Goal: Obtain resource: Download file/media

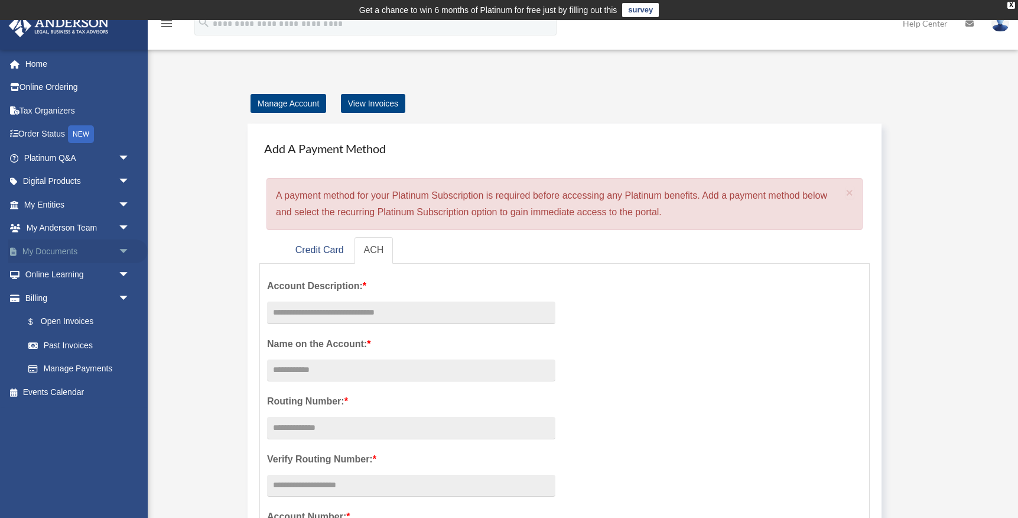
click at [122, 252] on span "arrow_drop_down" at bounding box center [130, 251] width 24 height 24
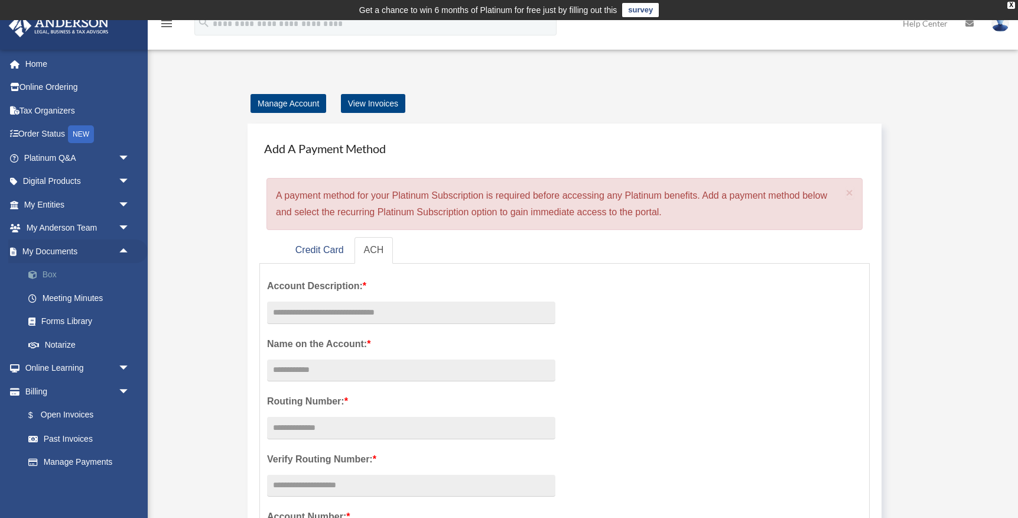
click at [64, 268] on link "Box" at bounding box center [82, 275] width 131 height 24
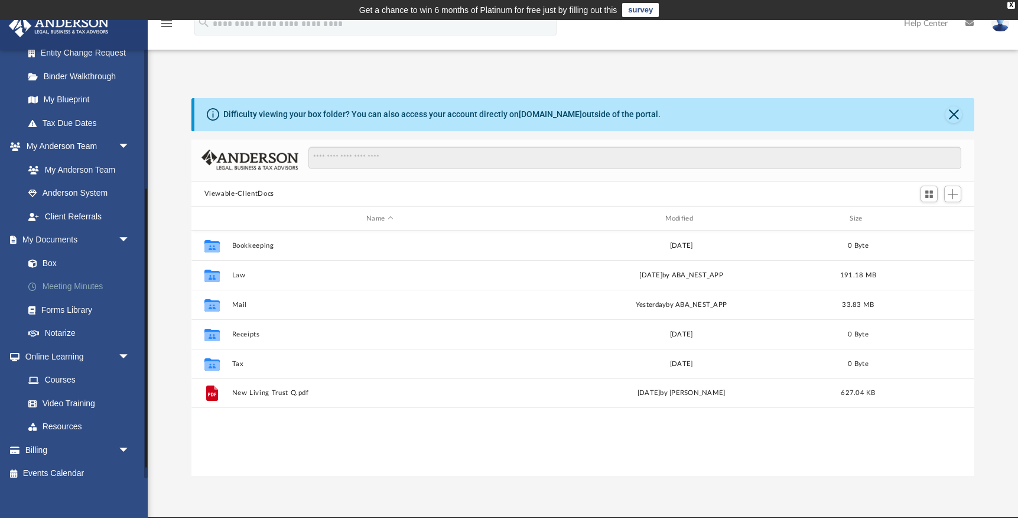
scroll to position [231, 0]
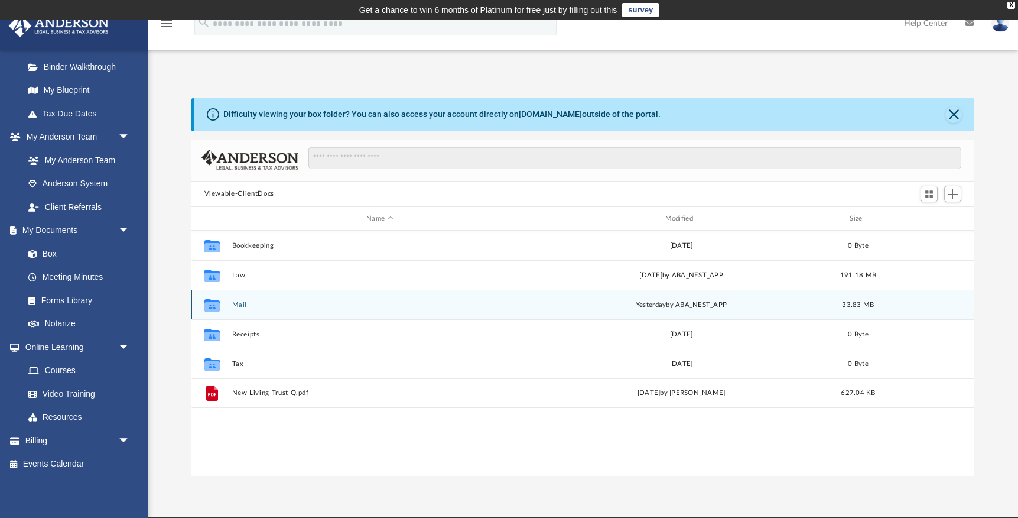
click at [242, 304] on button "Mail" at bounding box center [380, 305] width 296 height 8
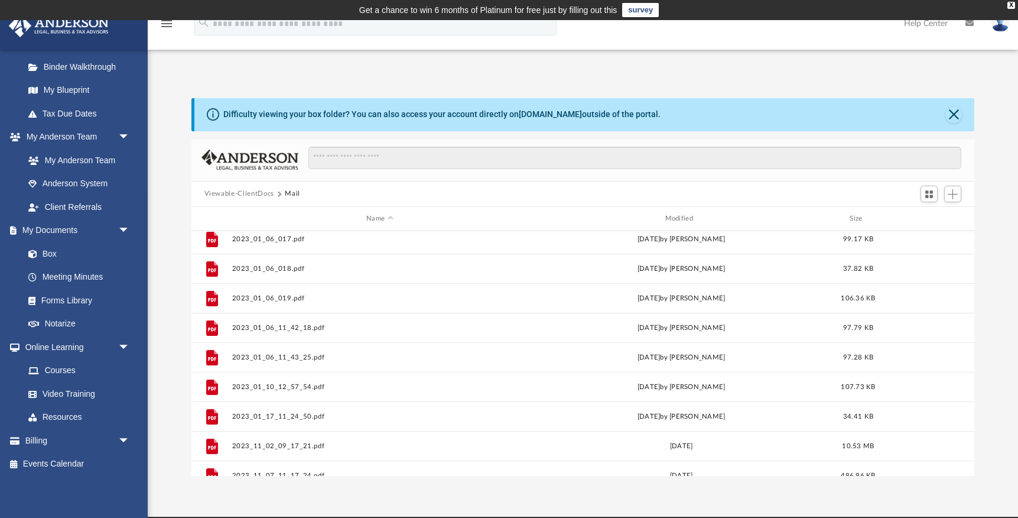
scroll to position [996, 0]
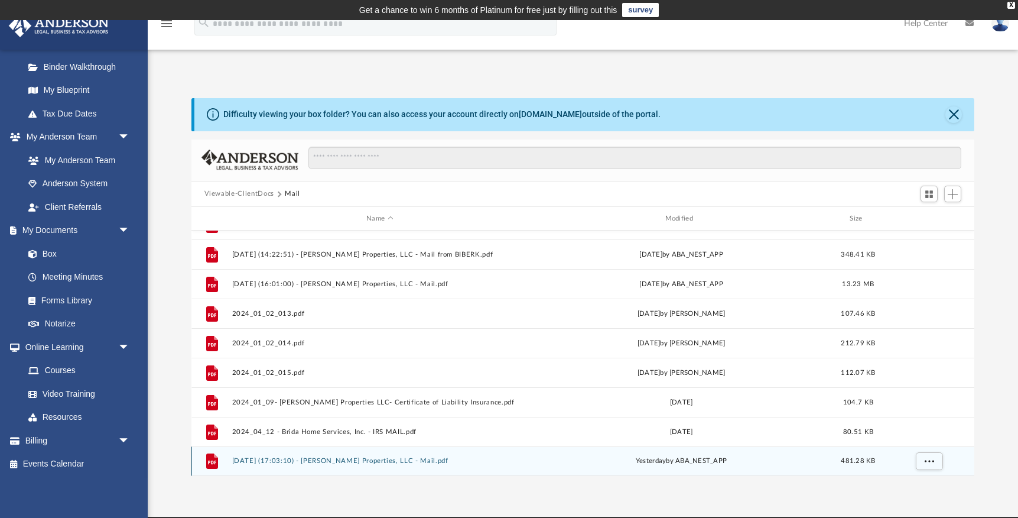
click at [338, 462] on button "[DATE] (17:03:10) - [PERSON_NAME] Properties, LLC - Mail.pdf" at bounding box center [380, 461] width 296 height 8
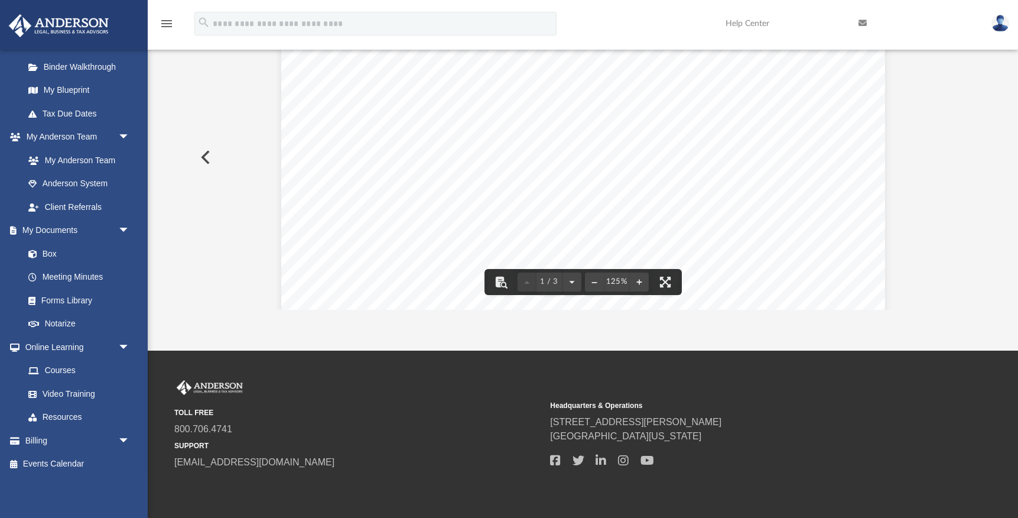
scroll to position [0, 0]
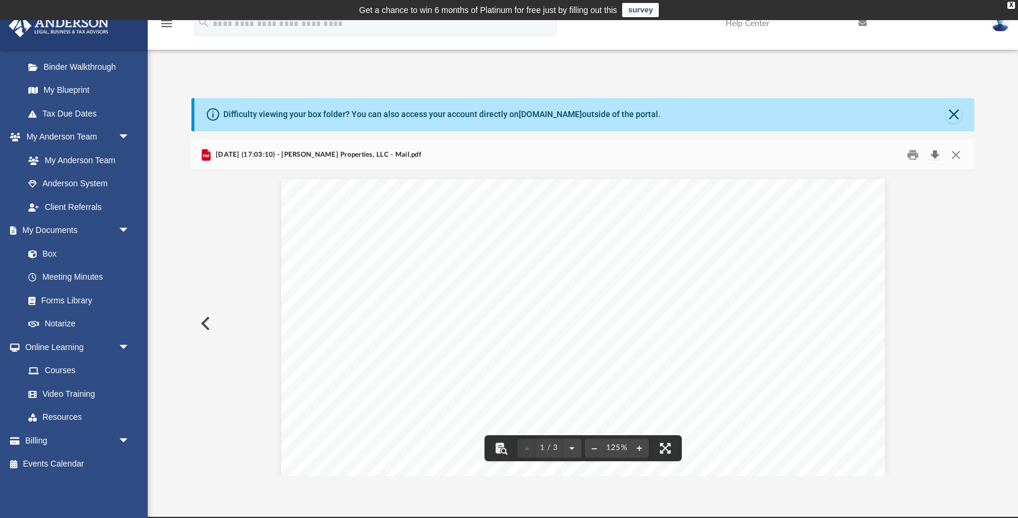
click at [935, 154] on button "Download" at bounding box center [934, 154] width 21 height 18
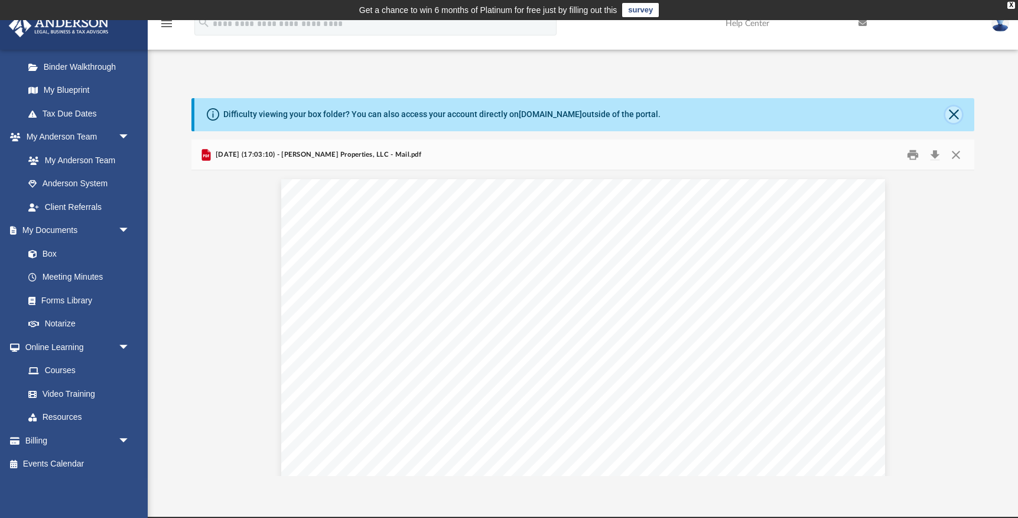
click at [954, 115] on button "Close" at bounding box center [953, 114] width 17 height 17
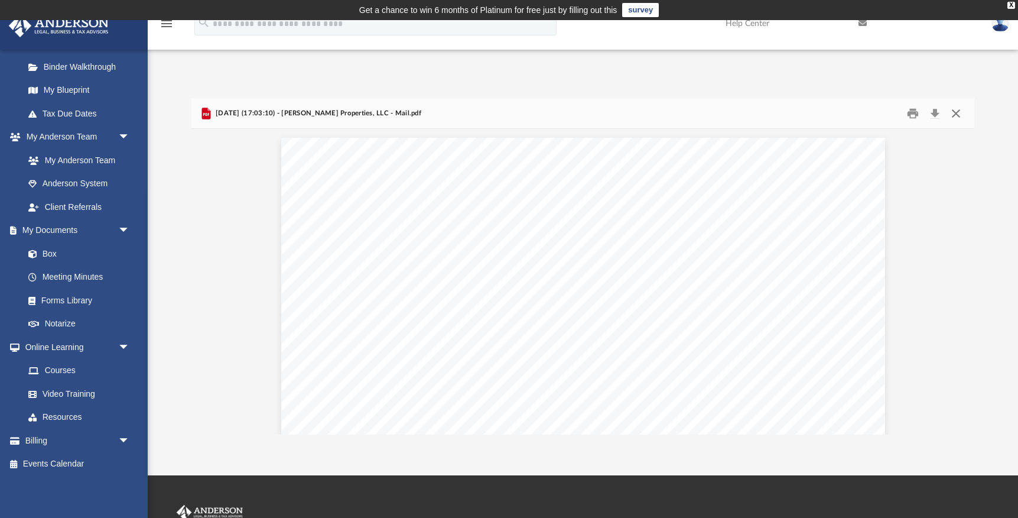
click at [957, 115] on button "Close" at bounding box center [955, 113] width 21 height 18
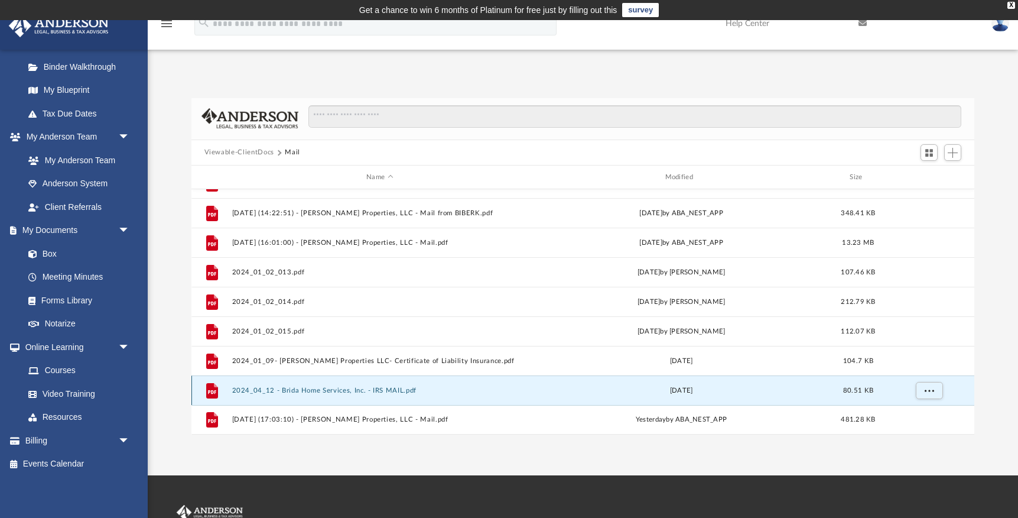
click at [316, 391] on button "2024_04_12 - Brida Home Services, Inc. - IRS MAIL.pdf" at bounding box center [380, 390] width 296 height 8
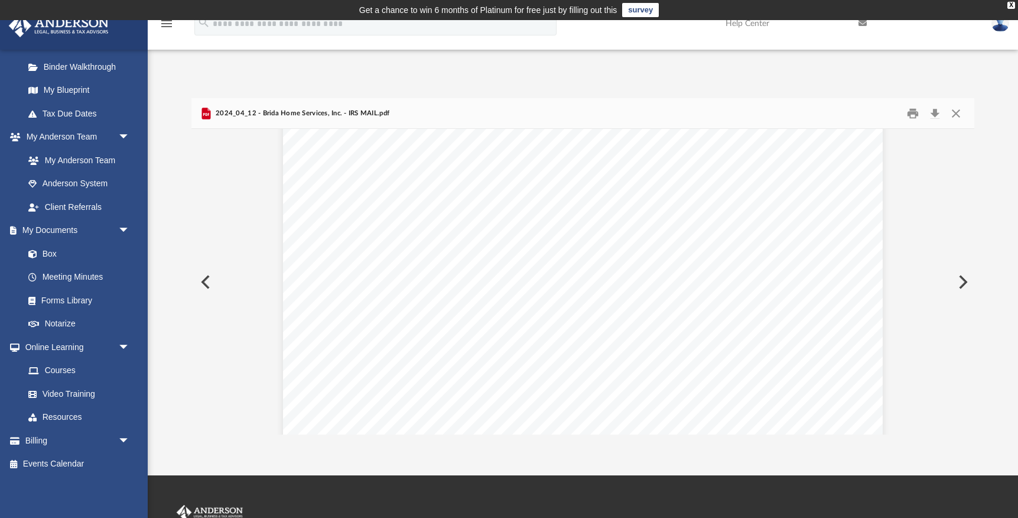
scroll to position [1290, 0]
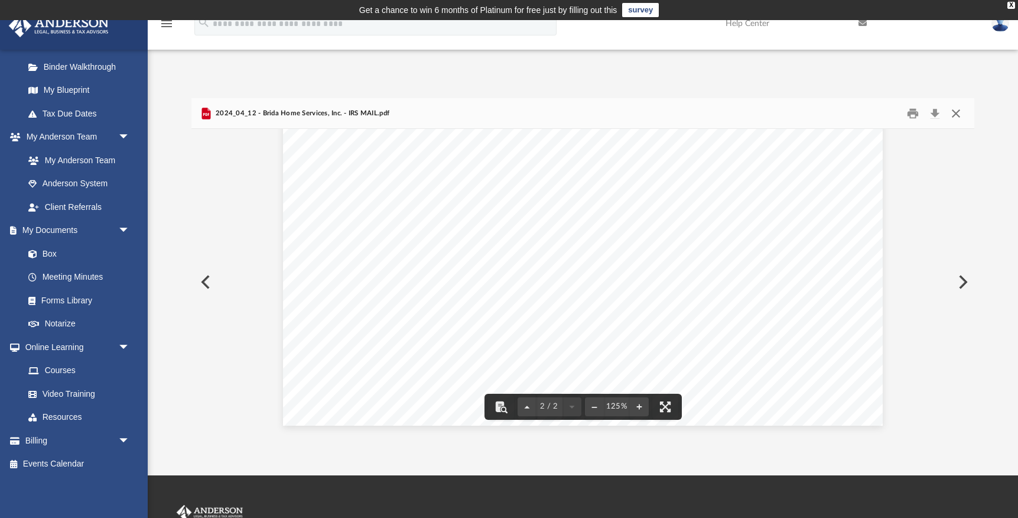
click at [959, 113] on button "Close" at bounding box center [955, 113] width 21 height 18
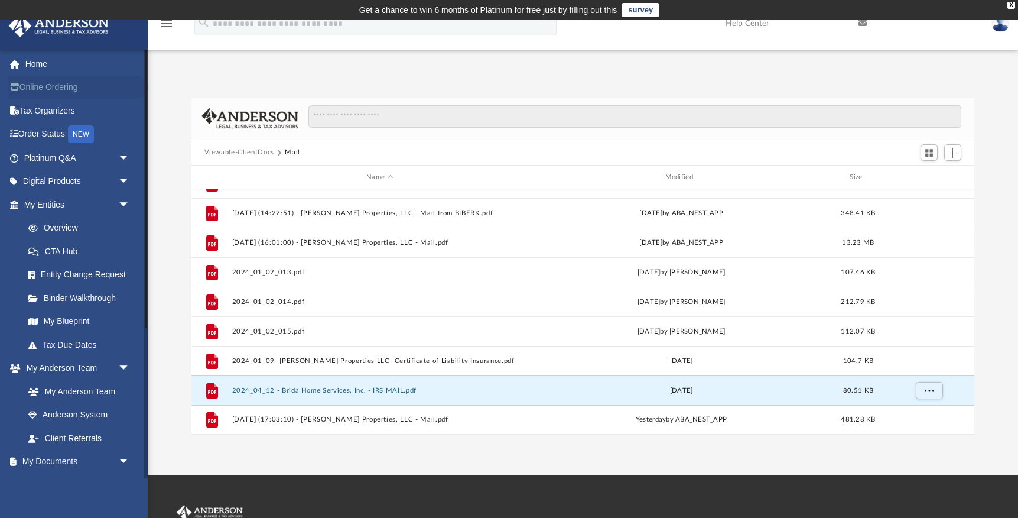
scroll to position [0, 0]
click at [53, 90] on link "Online Ordering" at bounding box center [77, 88] width 139 height 24
